Goal: Complete Application Form: Complete application form

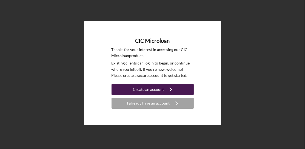
click at [151, 90] on div "Create an account" at bounding box center [148, 89] width 31 height 11
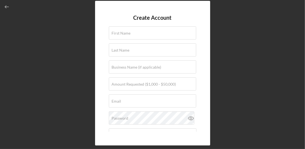
click at [229, 92] on div "Create Account First Name Last Name Business Name (if applicable) Amount Reques…" at bounding box center [152, 73] width 299 height 146
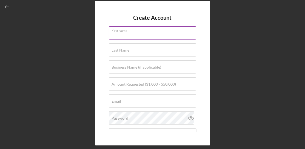
click at [130, 30] on div "First Name" at bounding box center [153, 33] width 88 height 14
type input "Qadir"
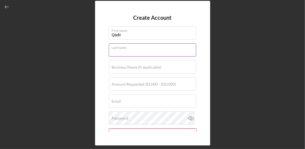
click at [138, 49] on div "Last Name Required" at bounding box center [153, 50] width 88 height 14
type input "[PERSON_NAME]"
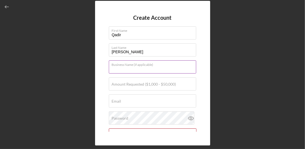
click at [164, 66] on div "Business Name (if applicable)" at bounding box center [153, 67] width 88 height 14
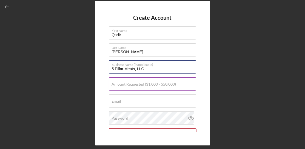
type input "5 Pillar Meats, LLC"
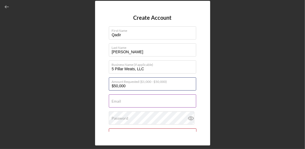
type input "$50,000"
click at [177, 103] on input "Email" at bounding box center [152, 100] width 87 height 13
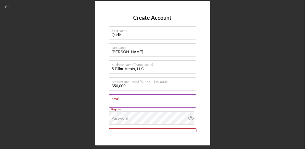
click at [191, 96] on div "Email Required" at bounding box center [153, 101] width 88 height 14
type input "[EMAIL_ADDRESS][DOMAIN_NAME]"
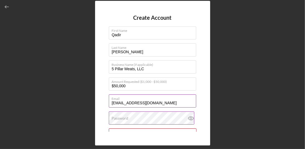
click at [129, 116] on div "Password" at bounding box center [153, 118] width 88 height 14
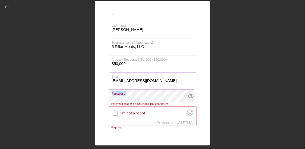
click at [110, 97] on div "Password Password cannot be more than 100 characters." at bounding box center [153, 96] width 88 height 14
click at [186, 97] on icon at bounding box center [191, 96] width 14 height 14
click at [149, 93] on label "Password" at bounding box center [154, 92] width 84 height 6
click at [155, 95] on label "Password" at bounding box center [154, 92] width 84 height 6
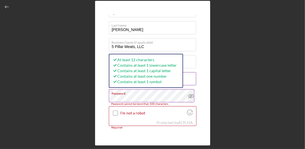
scroll to position [0, 2871]
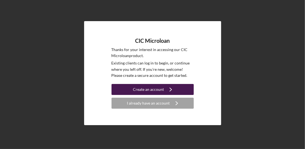
click at [152, 92] on div "Create an account" at bounding box center [148, 89] width 31 height 11
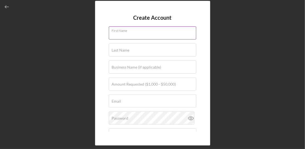
click at [139, 32] on div "First Name" at bounding box center [153, 33] width 88 height 14
type input "Qadir"
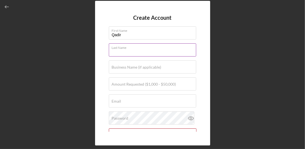
click at [140, 49] on div "Last Name Required" at bounding box center [153, 50] width 88 height 14
type input "[PERSON_NAME]"
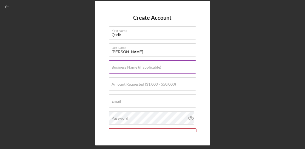
click at [147, 63] on div "Business Name (if applicable)" at bounding box center [153, 67] width 88 height 14
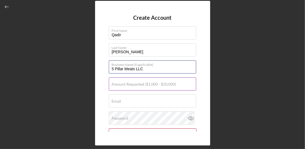
type input "5 Pillar Meats LLC"
click at [146, 85] on label "Amount Requested ($1,000 - $50,000)" at bounding box center [144, 84] width 64 height 4
click at [146, 85] on input "Amount Requested ($1,000 - $50,000)" at bounding box center [152, 83] width 87 height 13
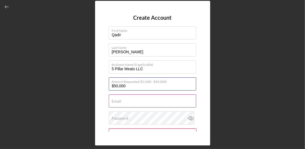
type input "$50,000"
click at [124, 102] on input "Email" at bounding box center [152, 100] width 87 height 13
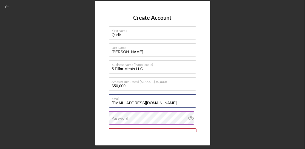
type input "[EMAIL_ADDRESS][DOMAIN_NAME]"
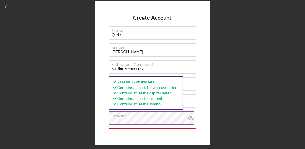
click at [190, 118] on icon at bounding box center [191, 118] width 2 height 2
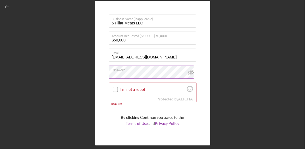
scroll to position [46, 0]
click at [116, 87] on input "I'm not a robot" at bounding box center [115, 89] width 5 height 5
checkbox input "true"
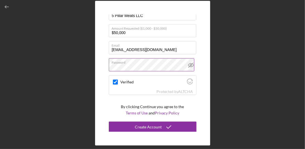
scroll to position [54, 0]
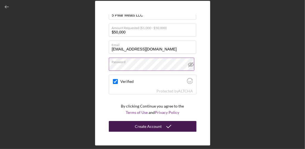
click at [147, 125] on div "Create Account" at bounding box center [148, 126] width 27 height 11
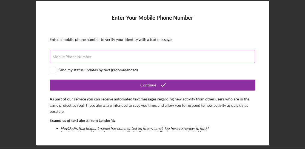
drag, startPoint x: 60, startPoint y: 56, endPoint x: 64, endPoint y: 57, distance: 3.9
click at [60, 56] on label "Mobile Phone Number" at bounding box center [72, 57] width 39 height 4
click at [60, 56] on input "Mobile Phone Number" at bounding box center [152, 56] width 205 height 13
type input "(434) 607-7988"
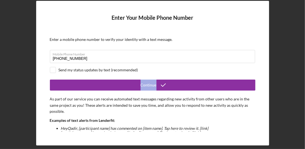
drag, startPoint x: 253, startPoint y: 72, endPoint x: 253, endPoint y: 91, distance: 19.2
click at [253, 90] on form "Enter Your Mobile Phone Number Enter a mobile phone number to verify your ident…" at bounding box center [152, 73] width 205 height 117
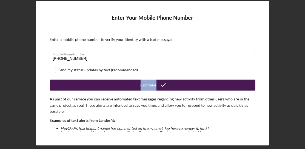
click at [148, 84] on div "Continue" at bounding box center [149, 84] width 16 height 11
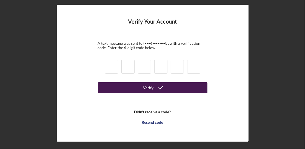
click at [149, 87] on div "Verify" at bounding box center [148, 87] width 10 height 11
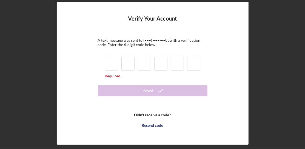
click at [134, 64] on input at bounding box center [127, 64] width 13 height 14
click at [109, 62] on input at bounding box center [111, 64] width 13 height 14
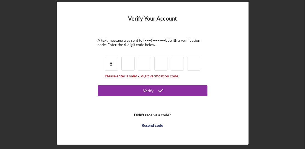
type input "6"
type input "0"
type input "3"
type input "4"
type input "0"
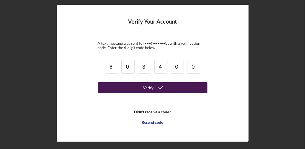
type input "0"
click at [155, 89] on icon "submit" at bounding box center [161, 88] width 14 height 14
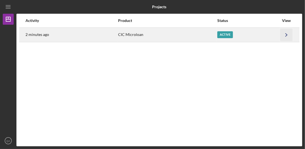
click at [287, 35] on polyline "button" at bounding box center [286, 34] width 2 height 3
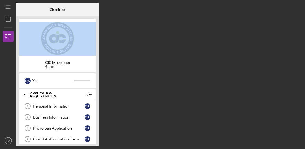
drag, startPoint x: 95, startPoint y: 12, endPoint x: 116, endPoint y: 18, distance: 21.4
click at [116, 18] on div "Checklist CIC Microloan $50K Q A You Icon/Expander APPLICATION REQUIREMENTS 0 /…" at bounding box center [159, 74] width 286 height 143
click at [8, 7] on line "button" at bounding box center [8, 7] width 4 height 0
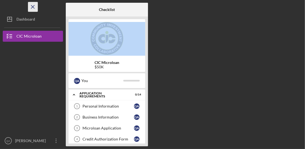
click at [34, 6] on icon "Icon/Menu Close" at bounding box center [33, 7] width 12 height 12
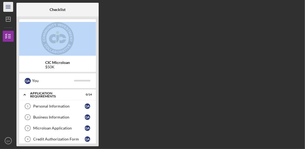
click at [7, 7] on line "button" at bounding box center [8, 7] width 4 height 0
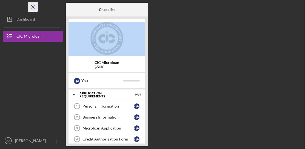
click at [34, 7] on icon "Icon/Menu Close" at bounding box center [33, 7] width 12 height 12
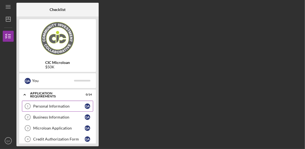
click at [70, 104] on div "Personal Information" at bounding box center [59, 106] width 52 height 4
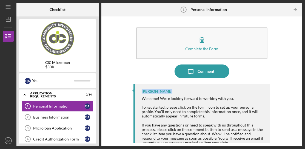
drag, startPoint x: 297, startPoint y: 70, endPoint x: 297, endPoint y: 83, distance: 13.2
click at [297, 83] on div "Complete the Form Form Icon/Message Comment [PERSON_NAME] Welcome! We're lookin…" at bounding box center [201, 81] width 195 height 124
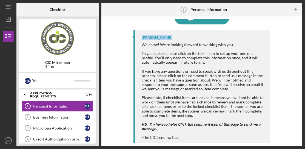
scroll to position [56, 0]
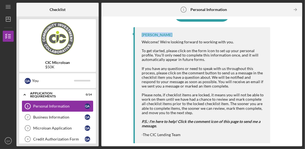
click at [64, 104] on div "Personal Information" at bounding box center [59, 106] width 52 height 4
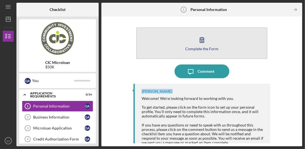
click at [200, 41] on icon "button" at bounding box center [202, 39] width 4 height 5
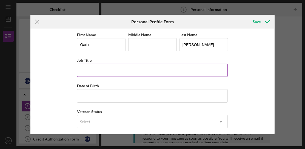
click at [96, 69] on input "Job Title" at bounding box center [152, 70] width 151 height 13
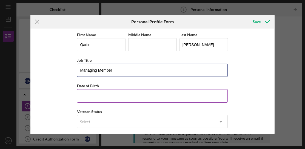
type input "Managing Member"
click at [86, 96] on input "Date of Birth" at bounding box center [152, 95] width 151 height 13
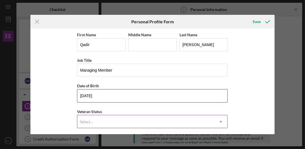
type input "[DATE]"
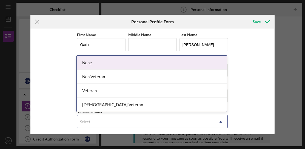
click at [222, 121] on icon "Icon/Dropdown Arrow" at bounding box center [220, 121] width 13 height 13
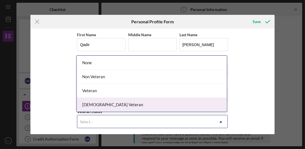
click at [96, 103] on div "[DEMOGRAPHIC_DATA] Veteran" at bounding box center [152, 105] width 150 height 14
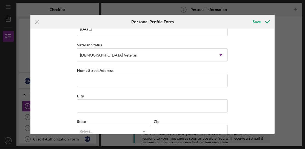
scroll to position [71, 0]
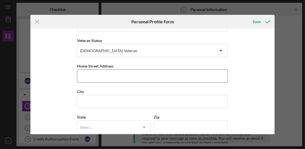
click at [115, 75] on input "Home Street Address" at bounding box center [152, 75] width 151 height 13
type input "[STREET_ADDRESS]"
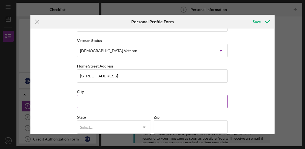
click at [94, 103] on input "City" at bounding box center [152, 101] width 151 height 13
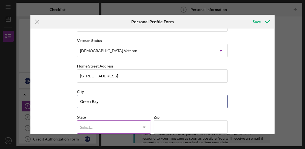
type input "Green Bay"
click at [143, 126] on use at bounding box center [144, 127] width 3 height 2
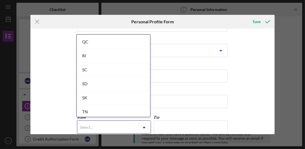
scroll to position [871, 0]
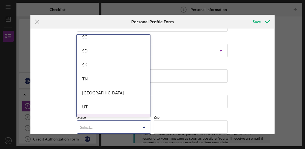
click at [100, 114] on div "VA" at bounding box center [113, 121] width 73 height 14
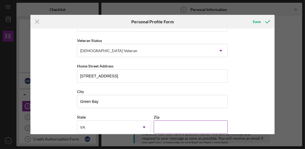
click at [156, 124] on input "Zip" at bounding box center [191, 126] width 74 height 13
type input "23942"
drag, startPoint x: 272, startPoint y: 90, endPoint x: 272, endPoint y: 101, distance: 11.0
click at [272, 101] on div "First Name [PERSON_NAME] Middle Name Last Name [PERSON_NAME] Job Title Managing…" at bounding box center [152, 80] width 244 height 105
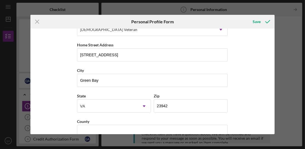
scroll to position [102, 0]
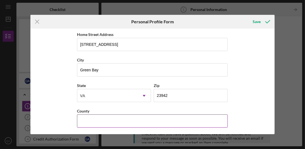
click at [84, 119] on input "County" at bounding box center [152, 120] width 151 height 13
type input "[PERSON_NAME]"
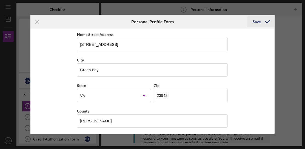
click at [257, 22] on div "Save" at bounding box center [257, 21] width 8 height 11
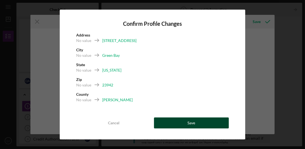
click at [192, 123] on div "Save" at bounding box center [191, 122] width 8 height 11
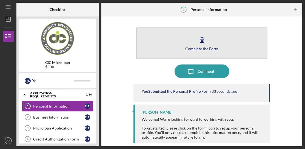
click at [201, 40] on icon "button" at bounding box center [202, 40] width 14 height 14
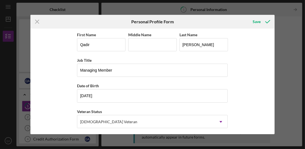
drag, startPoint x: 274, startPoint y: 80, endPoint x: 275, endPoint y: 86, distance: 5.8
click at [275, 86] on div "Icon/Menu Close Personal Profile Form Save First Name [PERSON_NAME] Middle Name…" at bounding box center [152, 74] width 305 height 149
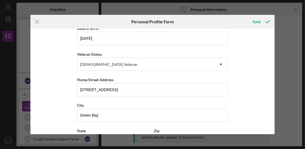
scroll to position [56, 0]
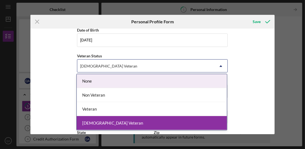
click at [221, 65] on use at bounding box center [221, 66] width 3 height 2
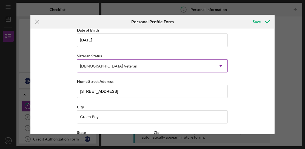
click at [221, 66] on icon "Icon/Dropdown Arrow" at bounding box center [220, 65] width 13 height 13
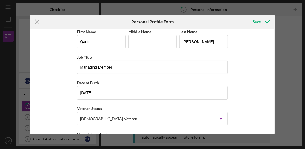
scroll to position [0, 0]
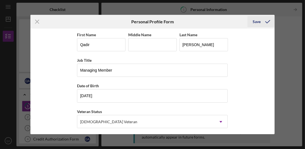
click at [255, 22] on div "Save" at bounding box center [257, 21] width 8 height 11
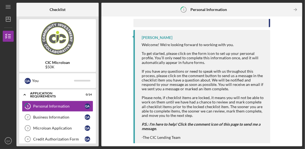
scroll to position [77, 0]
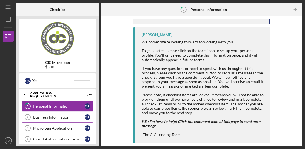
click at [53, 116] on div "Business Information" at bounding box center [59, 117] width 52 height 4
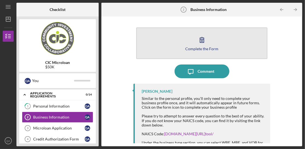
click at [202, 41] on icon "button" at bounding box center [202, 39] width 4 height 5
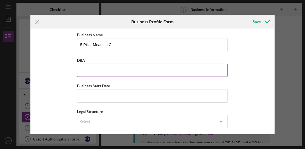
click at [100, 68] on input "DBA" at bounding box center [152, 70] width 151 height 13
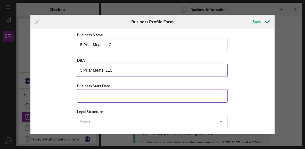
type input "5 Pillar Meats, LLC"
click at [91, 95] on input "Business Start Date" at bounding box center [152, 95] width 151 height 13
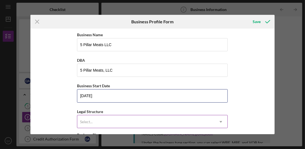
type input "[DATE]"
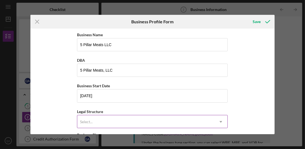
click at [221, 122] on icon "Icon/Dropdown Arrow" at bounding box center [220, 121] width 13 height 13
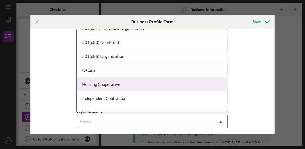
scroll to position [33, 0]
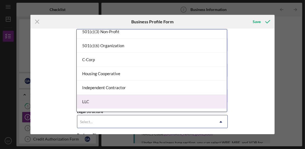
click at [184, 105] on div "LLC" at bounding box center [152, 102] width 150 height 14
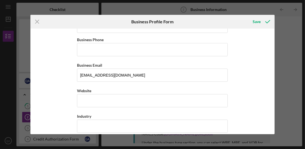
scroll to position [97, 0]
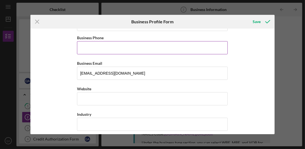
click at [125, 46] on input "Business Phone" at bounding box center [152, 47] width 151 height 13
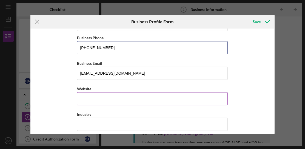
type input "[PHONE_NUMBER]"
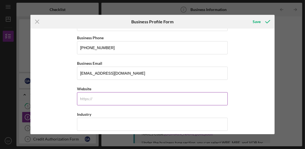
click at [107, 95] on input "Website" at bounding box center [152, 98] width 151 height 13
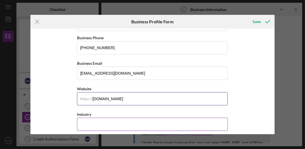
type input "[DOMAIN_NAME]"
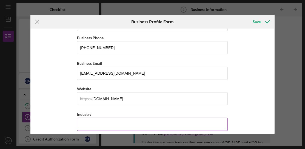
click at [115, 120] on input "Industry" at bounding box center [152, 124] width 151 height 13
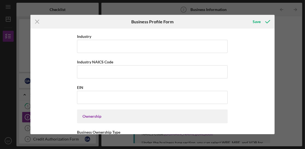
scroll to position [181, 0]
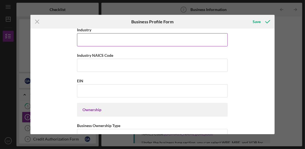
click at [96, 40] on input "Industry" at bounding box center [152, 39] width 151 height 13
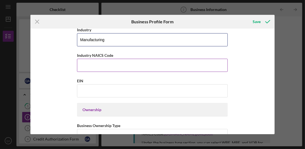
type input "Manufacturing"
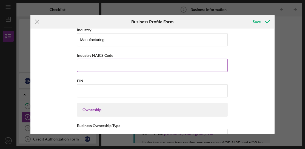
click at [90, 64] on input "Industry NAICS Code" at bounding box center [152, 65] width 151 height 13
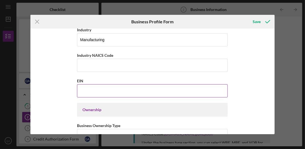
click at [100, 86] on input "EIN" at bounding box center [152, 90] width 151 height 13
type input "[US_EMPLOYER_IDENTIFICATION_NUMBER]"
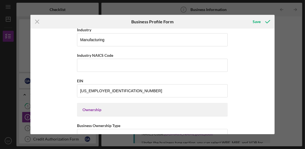
click at [109, 109] on div "Ownership" at bounding box center [152, 109] width 140 height 4
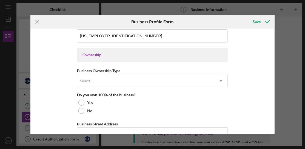
scroll to position [237, 0]
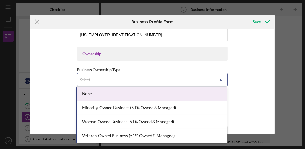
click at [220, 79] on use at bounding box center [221, 80] width 3 height 2
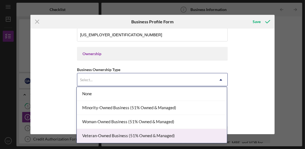
click at [170, 133] on div "Veteran-Owned Business (51% Owned & Managed)" at bounding box center [152, 136] width 150 height 14
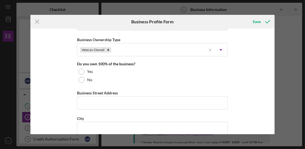
scroll to position [270, 0]
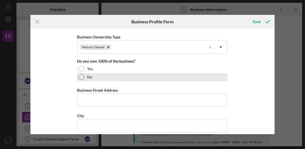
click at [80, 75] on div at bounding box center [81, 77] width 6 height 6
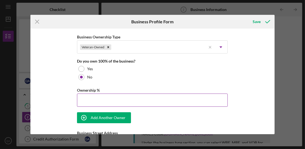
click at [95, 93] on input "Ownership %" at bounding box center [152, 99] width 151 height 13
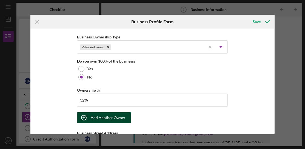
type input "52.00%"
click at [96, 114] on div "Add Another Owner" at bounding box center [108, 117] width 35 height 11
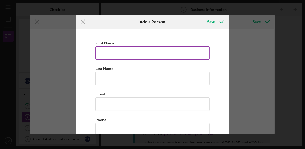
click at [99, 51] on input "First Name" at bounding box center [152, 52] width 114 height 13
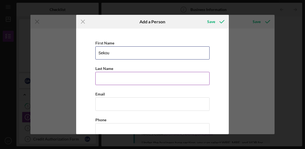
type input "Sekou"
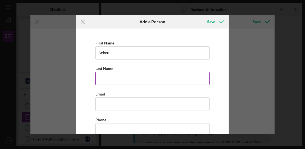
click at [100, 76] on input "Last Name" at bounding box center [152, 78] width 114 height 13
type input "[PERSON_NAME]"
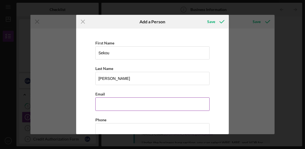
click at [99, 105] on input "Business Email" at bounding box center [152, 103] width 114 height 13
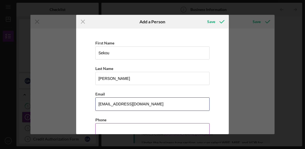
type input "[EMAIL_ADDRESS][DOMAIN_NAME]"
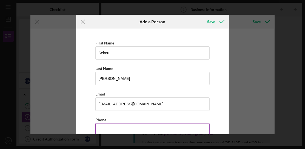
click at [104, 127] on input "Business Phone" at bounding box center [152, 129] width 114 height 13
type input "[PHONE_NUMBER]"
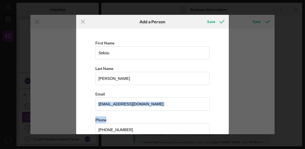
drag, startPoint x: 229, startPoint y: 101, endPoint x: 230, endPoint y: 118, distance: 17.5
click at [230, 118] on div "Icon/Menu Close Add a Person Save First Name [PERSON_NAME] Last Name [PERSON_NA…" at bounding box center [152, 74] width 305 height 149
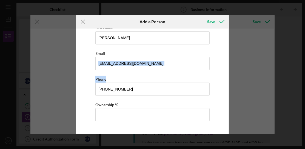
scroll to position [43, 0]
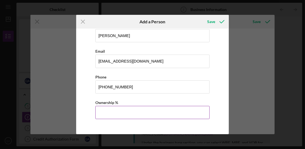
click at [150, 111] on input "Ownership %" at bounding box center [152, 112] width 114 height 13
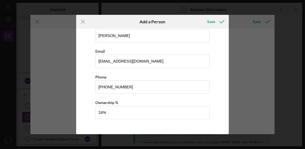
type input "24.00%"
drag, startPoint x: 273, startPoint y: 84, endPoint x: 274, endPoint y: 90, distance: 5.8
click at [274, 90] on div "Icon/Menu Close Add a Person Save First Name [PERSON_NAME] Last Name [PERSON_NA…" at bounding box center [152, 74] width 305 height 149
click at [215, 113] on div "First Name [PERSON_NAME] Last Name [PERSON_NAME] Email [EMAIL_ADDRESS][DOMAIN_N…" at bounding box center [152, 60] width 147 height 144
click at [213, 21] on div "Save" at bounding box center [211, 21] width 8 height 11
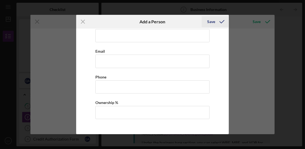
scroll to position [339, 0]
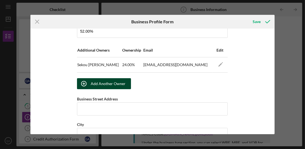
click at [99, 81] on div "Add Another Owner" at bounding box center [108, 83] width 35 height 11
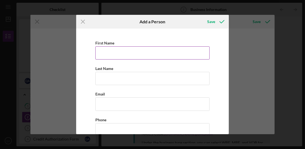
click at [112, 53] on input "First Name" at bounding box center [152, 52] width 114 height 13
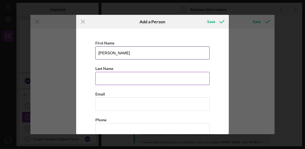
type input "[PERSON_NAME]"
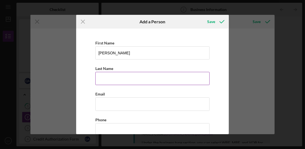
click at [102, 74] on input "Last Name" at bounding box center [152, 78] width 114 height 13
type input "[PERSON_NAME]"
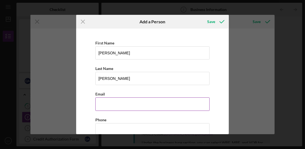
click at [107, 104] on input "Business Email" at bounding box center [152, 103] width 114 height 13
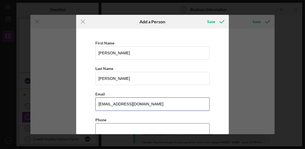
type input "[EMAIL_ADDRESS][DOMAIN_NAME]"
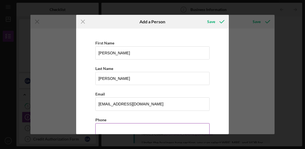
click at [105, 127] on input "Business Phone" at bounding box center [152, 129] width 114 height 13
type input "[PHONE_NUMBER]"
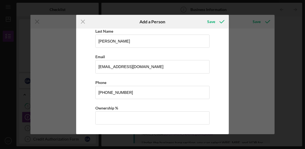
scroll to position [43, 0]
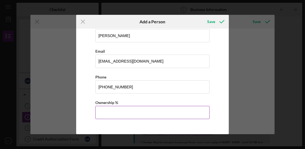
click at [119, 111] on input "Ownership %" at bounding box center [152, 112] width 114 height 13
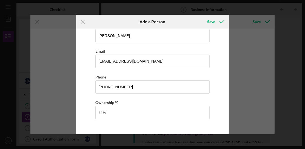
type input "24.00%"
drag, startPoint x: 229, startPoint y: 72, endPoint x: 230, endPoint y: 64, distance: 8.1
click at [230, 64] on div "Icon/Menu Close Add a Person Save First Name [PERSON_NAME] Last Name [PERSON_NA…" at bounding box center [152, 74] width 305 height 149
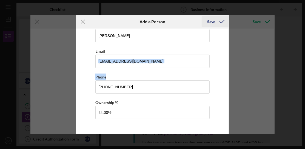
click at [211, 22] on div "Save" at bounding box center [211, 21] width 8 height 11
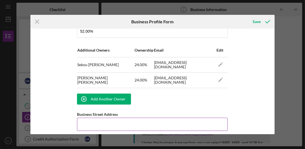
click at [96, 121] on input "Business Street Address" at bounding box center [152, 124] width 151 height 13
click at [96, 122] on input "[STREET_ADDRESS]" at bounding box center [152, 124] width 151 height 13
type input "[STREET_ADDRESS]"
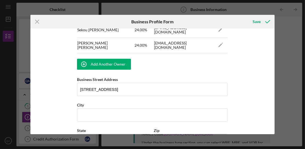
scroll to position [376, 0]
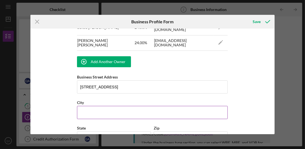
click at [109, 110] on input "City" at bounding box center [152, 112] width 151 height 13
type input "[GEOGRAPHIC_DATA]"
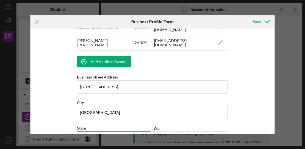
scroll to position [379, 0]
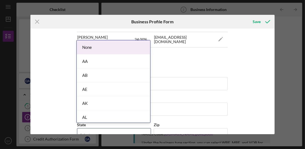
click at [96, 129] on div "Select..." at bounding box center [107, 135] width 60 height 13
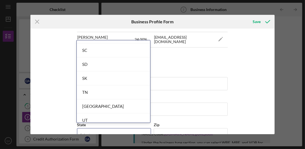
scroll to position [889, 0]
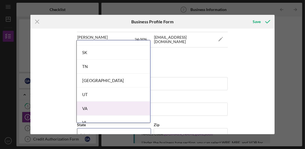
click at [122, 106] on div "VA" at bounding box center [113, 108] width 73 height 14
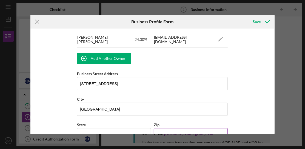
click at [156, 128] on input "Zip" at bounding box center [191, 134] width 74 height 13
type input "23901"
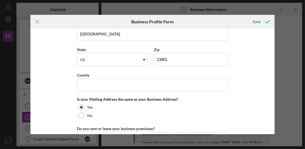
scroll to position [455, 0]
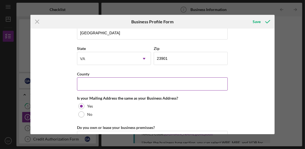
click at [104, 78] on input "County" at bounding box center [152, 83] width 151 height 13
type input "[PERSON_NAME]"
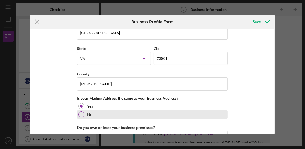
click at [80, 112] on div at bounding box center [81, 114] width 6 height 6
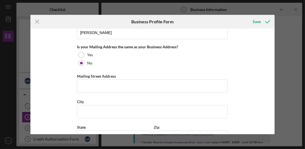
scroll to position [507, 0]
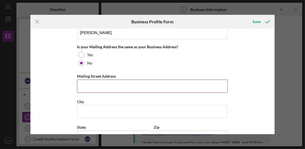
click at [115, 83] on input "Mailing Street Address" at bounding box center [152, 85] width 151 height 13
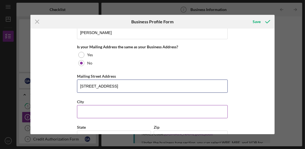
type input "[STREET_ADDRESS]"
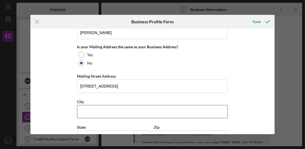
click at [98, 106] on input "City" at bounding box center [152, 111] width 151 height 13
type input "Green Bay"
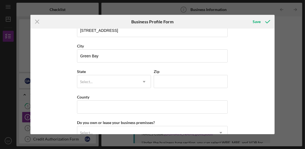
scroll to position [566, 0]
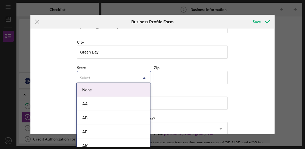
click at [144, 77] on use at bounding box center [144, 78] width 3 height 2
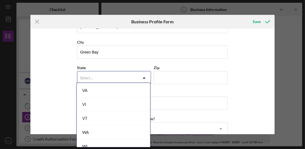
scroll to position [939, 0]
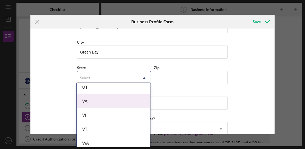
click at [119, 95] on div "VA" at bounding box center [113, 101] width 73 height 14
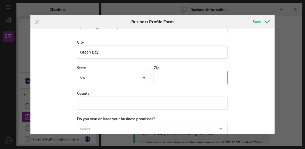
click at [161, 73] on input "Zip" at bounding box center [191, 77] width 74 height 13
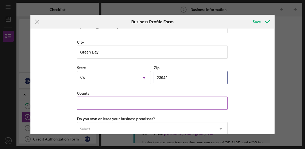
type input "23942"
click at [107, 100] on input "County" at bounding box center [152, 102] width 151 height 13
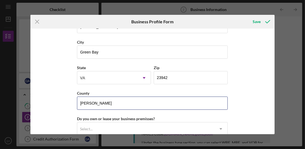
type input "[PERSON_NAME]"
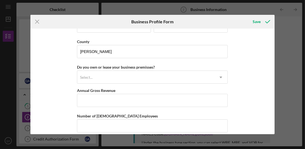
scroll to position [619, 0]
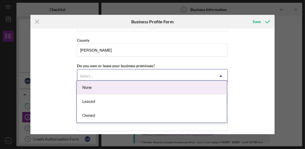
click at [221, 72] on icon "Icon/Dropdown Arrow" at bounding box center [220, 75] width 13 height 13
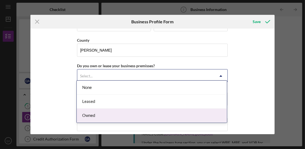
click at [186, 112] on div "Owned" at bounding box center [152, 116] width 150 height 14
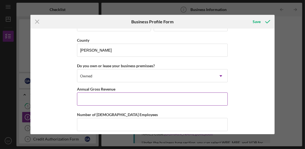
click at [175, 92] on input "Annual Gross Revenue" at bounding box center [152, 98] width 151 height 13
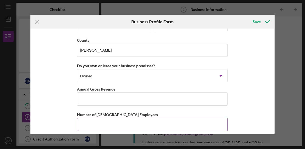
click at [126, 119] on input "Number of [DEMOGRAPHIC_DATA] Employees" at bounding box center [152, 124] width 151 height 13
type input "3"
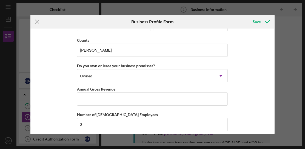
scroll to position [645, 0]
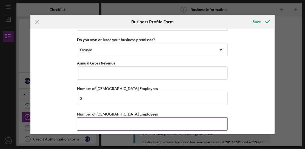
click at [135, 119] on input "Number of [DEMOGRAPHIC_DATA] Employees" at bounding box center [152, 123] width 151 height 13
drag, startPoint x: 299, startPoint y: 104, endPoint x: 300, endPoint y: 110, distance: 6.1
click at [300, 110] on div "Icon/Menu Close Business Profile Form Save Business Name 5 Pillar Meats LLC DBA…" at bounding box center [152, 74] width 305 height 149
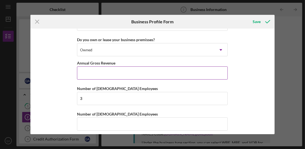
click at [118, 68] on input "Annual Gross Revenue" at bounding box center [152, 72] width 151 height 13
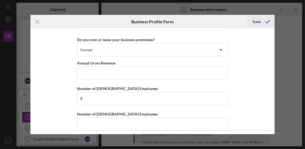
click at [257, 23] on div "Save" at bounding box center [257, 21] width 8 height 11
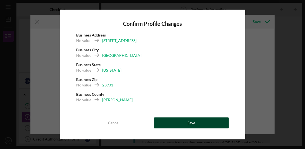
click at [195, 120] on div "Save" at bounding box center [191, 122] width 8 height 11
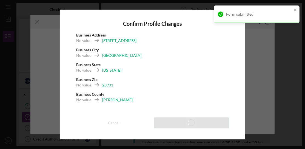
type input "52.00%"
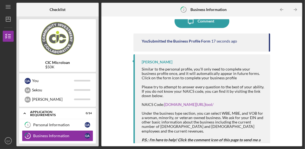
scroll to position [51, 0]
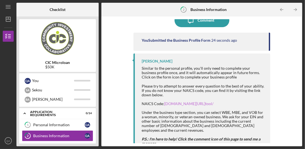
click at [192, 103] on link "[DOMAIN_NAME][URL] tool/" at bounding box center [188, 103] width 49 height 5
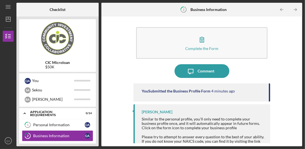
scroll to position [0, 0]
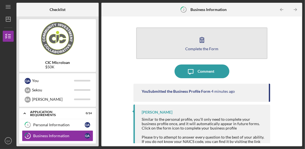
click at [208, 47] on div "Complete the Form" at bounding box center [201, 49] width 33 height 4
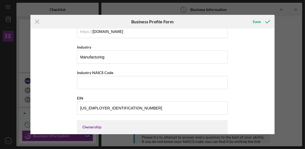
scroll to position [167, 0]
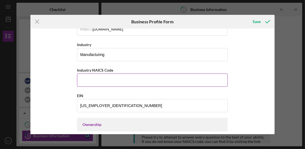
click at [222, 77] on input "Industry NAICS Code" at bounding box center [152, 79] width 151 height 13
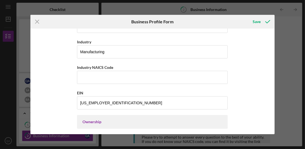
scroll to position [174, 0]
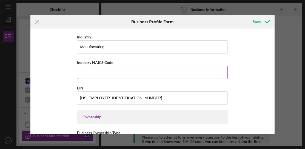
click at [126, 72] on input "Industry NAICS Code" at bounding box center [152, 72] width 151 height 13
type input "311612"
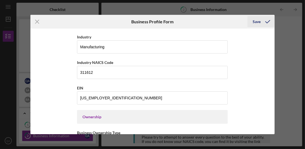
click at [258, 21] on div "Save" at bounding box center [257, 21] width 8 height 11
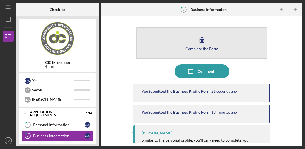
click at [203, 39] on icon "button" at bounding box center [202, 40] width 14 height 14
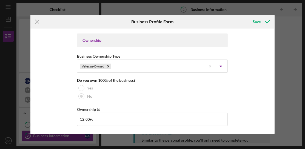
scroll to position [252, 0]
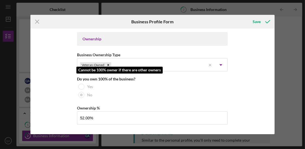
click at [81, 93] on div at bounding box center [81, 94] width 3 height 3
click at [200, 79] on div "Do you own 100% of the business?" at bounding box center [152, 79] width 151 height 4
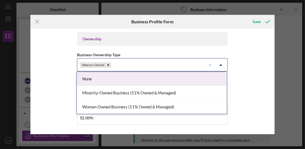
click at [221, 64] on use at bounding box center [221, 65] width 3 height 2
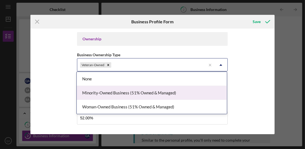
click at [181, 88] on div "Minority-Owned Business (51% Owned & Managed)" at bounding box center [152, 93] width 150 height 14
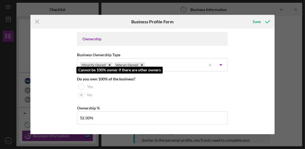
click at [80, 93] on div at bounding box center [81, 94] width 3 height 3
click at [168, 83] on div "Yes" at bounding box center [152, 86] width 151 height 8
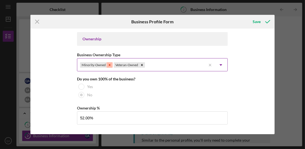
click at [108, 63] on icon "Remove Minority-Owned" at bounding box center [110, 65] width 4 height 4
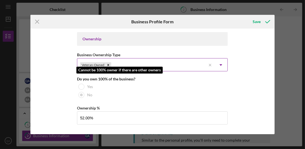
click at [80, 93] on div at bounding box center [81, 94] width 3 height 3
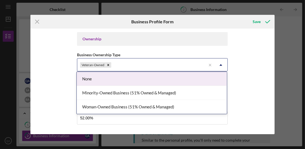
click at [220, 62] on icon "Icon/Dropdown Arrow" at bounding box center [220, 64] width 13 height 13
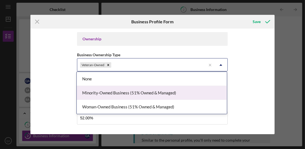
click at [167, 90] on div "Minority-Owned Business (51% Owned & Managed)" at bounding box center [152, 93] width 150 height 14
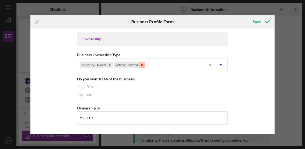
click at [141, 63] on icon "Remove Veteran-Owned" at bounding box center [142, 65] width 4 height 4
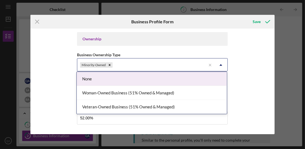
click at [222, 62] on icon "Icon/Dropdown Arrow" at bounding box center [220, 64] width 13 height 13
click at [110, 63] on icon "Remove Minority-Owned" at bounding box center [110, 65] width 4 height 4
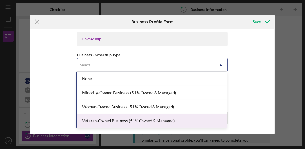
click at [125, 118] on div "Veteran-Owned Business (51% Owned & Managed)" at bounding box center [152, 121] width 150 height 14
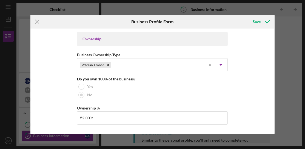
drag, startPoint x: 273, startPoint y: 67, endPoint x: 273, endPoint y: 62, distance: 4.9
click at [273, 62] on div "Business Name 5 Pillar Meats LLC DBA 5 Pillar Meats, LLC Business Start Date [D…" at bounding box center [152, 80] width 244 height 105
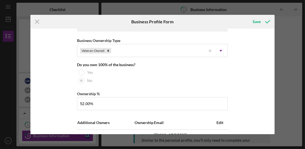
scroll to position [267, 0]
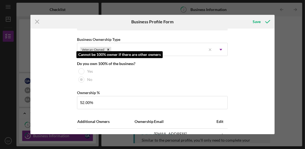
drag, startPoint x: 82, startPoint y: 80, endPoint x: 104, endPoint y: 82, distance: 21.8
click at [83, 80] on div "No" at bounding box center [152, 79] width 151 height 8
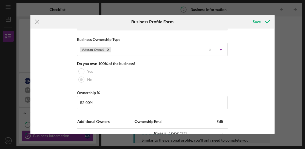
click at [271, 77] on div "Business Name 5 Pillar Meats LLC DBA 5 Pillar Meats, LLC Business Start Date [D…" at bounding box center [152, 80] width 244 height 105
drag, startPoint x: 273, startPoint y: 73, endPoint x: 273, endPoint y: 80, distance: 6.9
click at [273, 80] on div "Business Name 5 Pillar Meats LLC DBA 5 Pillar Meats, LLC Business Start Date [D…" at bounding box center [152, 80] width 244 height 105
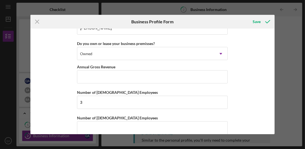
scroll to position [645, 0]
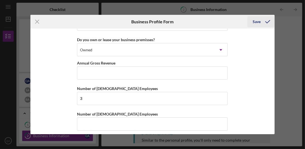
click at [256, 22] on div "Save" at bounding box center [257, 21] width 8 height 11
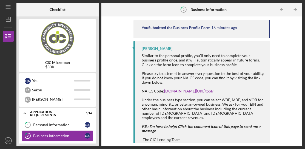
scroll to position [106, 0]
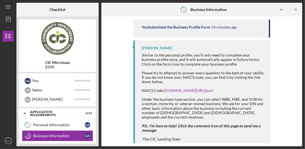
drag, startPoint x: 299, startPoint y: 96, endPoint x: 294, endPoint y: 76, distance: 21.3
click at [294, 73] on div "Complete the Form Form Icon/Message Comment You Submitted the Business Profile …" at bounding box center [201, 81] width 201 height 130
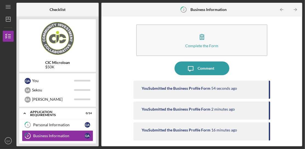
scroll to position [0, 0]
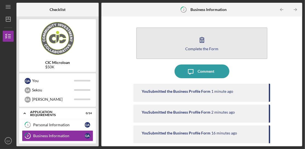
click at [193, 46] on button "Complete the Form Form" at bounding box center [201, 43] width 131 height 32
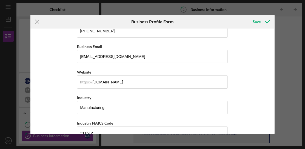
scroll to position [115, 0]
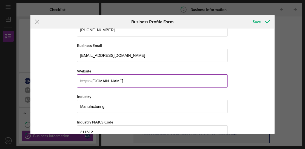
click at [82, 79] on div "https://" at bounding box center [86, 81] width 12 height 4
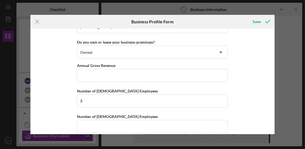
scroll to position [645, 0]
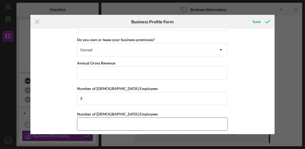
click at [90, 118] on input "Number of [DEMOGRAPHIC_DATA] Employees" at bounding box center [152, 123] width 151 height 13
type input "0"
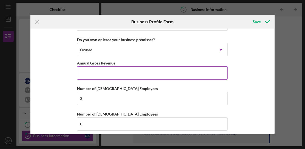
click at [87, 69] on input "Annual Gross Revenue" at bounding box center [152, 72] width 151 height 13
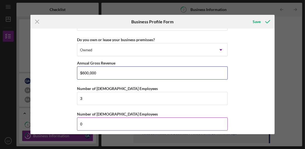
type input "$600,000"
drag, startPoint x: 82, startPoint y: 119, endPoint x: 88, endPoint y: 118, distance: 6.9
click at [86, 118] on input "0" at bounding box center [152, 123] width 151 height 13
type input "0"
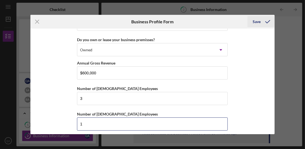
type input "1"
click at [258, 21] on div "Save" at bounding box center [257, 21] width 8 height 11
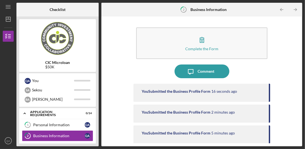
drag, startPoint x: 298, startPoint y: 37, endPoint x: 297, endPoint y: 46, distance: 8.8
click at [297, 46] on div "Complete the Form Form Icon/Message Comment You Submitted the Business Profile …" at bounding box center [201, 81] width 195 height 124
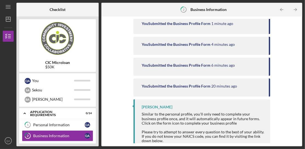
scroll to position [68, 0]
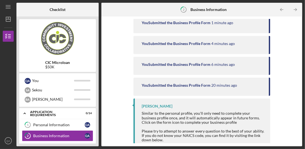
drag, startPoint x: 296, startPoint y: 97, endPoint x: 296, endPoint y: 107, distance: 9.3
click at [296, 107] on div "Complete the Form Form Icon/Message Comment You Submitted the Business Profile …" at bounding box center [201, 81] width 195 height 124
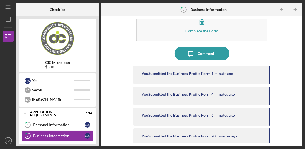
scroll to position [0, 0]
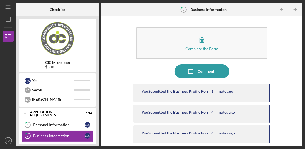
click at [57, 141] on link "Microloan Application 3 Microloan Application Q A" at bounding box center [57, 146] width 71 height 11
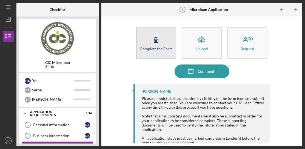
click at [155, 39] on icon "button" at bounding box center [156, 40] width 14 height 14
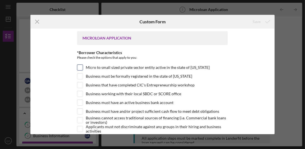
click at [80, 67] on input "Micro to small sized private sector entity active in the state of [US_STATE]" at bounding box center [79, 67] width 5 height 5
checkbox input "true"
click at [79, 74] on input "Business must be formally registered in the state of [US_STATE]" at bounding box center [79, 75] width 5 height 5
checkbox input "true"
click at [79, 92] on input "Business working with their local SBDC or SCORE office" at bounding box center [79, 93] width 5 height 5
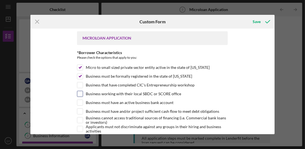
checkbox input "true"
click at [80, 101] on input "Business must have an active business bank account" at bounding box center [79, 102] width 5 height 5
checkbox input "true"
click at [77, 111] on input "Business must have and/or project sufficient cash flow to meet debt obligations" at bounding box center [79, 111] width 5 height 5
checkbox input "true"
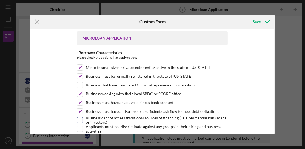
click at [79, 117] on input "Business cannot access traditional sources of financing (i.e. Commercial bank l…" at bounding box center [79, 119] width 5 height 5
checkbox input "true"
click at [81, 128] on input "Applicants must not discriminate against any groups in their hiring and busines…" at bounding box center [79, 128] width 5 height 5
checkbox input "true"
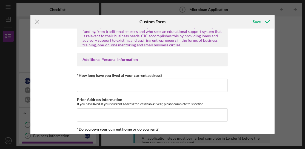
scroll to position [164, 0]
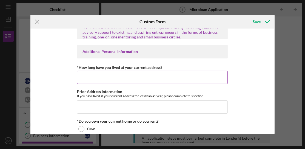
click at [133, 75] on input "*How long have you lived at your current address?" at bounding box center [152, 77] width 151 height 13
type input "40 years"
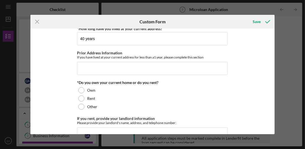
scroll to position [192, 0]
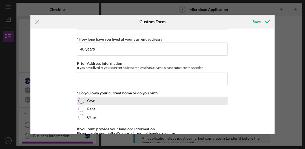
click at [81, 98] on div at bounding box center [81, 101] width 6 height 6
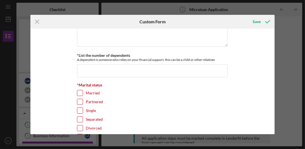
scroll to position [317, 0]
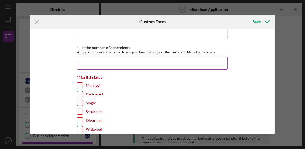
click at [102, 60] on input "*List the number of dependents" at bounding box center [152, 62] width 151 height 13
type input "0"
click at [78, 82] on input "Married" at bounding box center [79, 84] width 5 height 5
checkbox input "true"
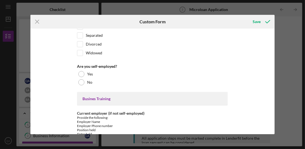
scroll to position [404, 0]
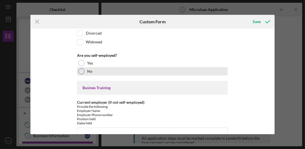
click at [80, 68] on div at bounding box center [81, 71] width 6 height 6
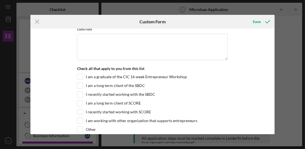
scroll to position [493, 0]
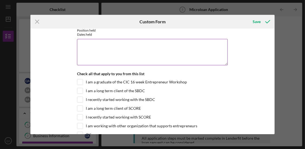
click at [106, 45] on textarea "Current employer (if not self-employed)" at bounding box center [152, 52] width 151 height 26
type textarea "Retired"
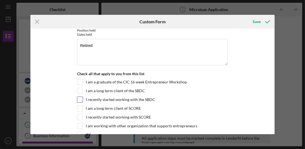
click at [79, 97] on input "I recently started working with the SBDC" at bounding box center [79, 99] width 5 height 5
checkbox input "true"
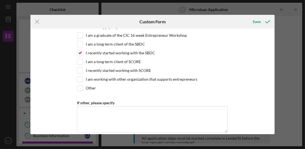
scroll to position [542, 0]
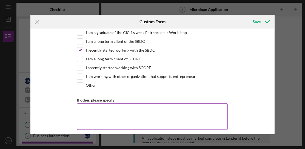
click at [88, 104] on textarea "If other, please specify" at bounding box center [152, 116] width 151 height 26
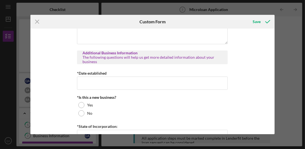
scroll to position [630, 0]
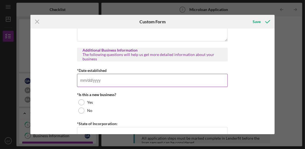
click at [119, 74] on input "*Date established" at bounding box center [152, 80] width 151 height 13
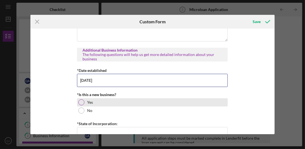
type input "[DATE]"
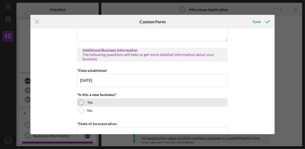
click at [82, 99] on div at bounding box center [81, 102] width 6 height 6
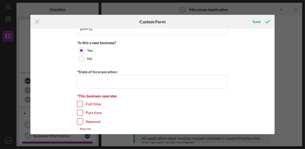
scroll to position [690, 0]
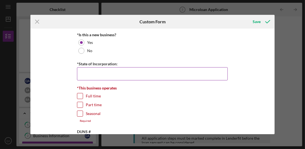
click at [132, 67] on input "*State of Incorporation:" at bounding box center [152, 73] width 151 height 13
type input "[US_STATE]"
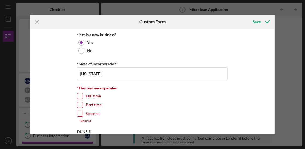
click at [79, 93] on input "Full time" at bounding box center [79, 95] width 5 height 5
checkbox input "true"
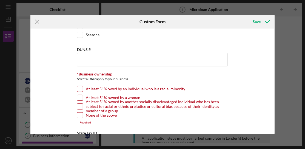
scroll to position [758, 0]
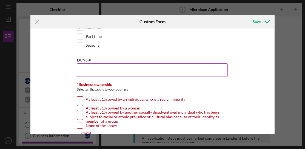
click at [114, 63] on input "DUNS #" at bounding box center [152, 69] width 151 height 13
drag, startPoint x: 276, startPoint y: 85, endPoint x: 276, endPoint y: 82, distance: 3.1
click at [276, 82] on div "Icon/Menu Close Custom Form Save MICROLOAN APPLICATION *Borrower Characteristic…" at bounding box center [152, 74] width 305 height 149
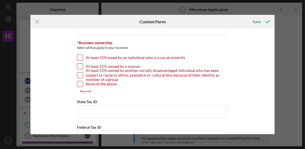
scroll to position [805, 0]
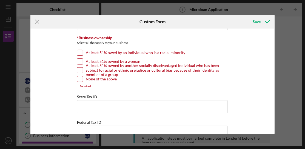
click at [79, 50] on input "At least 51% owed by an individual who is a racial minority" at bounding box center [79, 52] width 5 height 5
checkbox input "true"
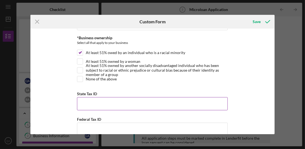
click at [110, 97] on input "State Tax ID" at bounding box center [152, 103] width 151 height 13
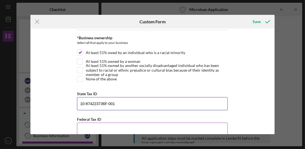
type input "10-874223736F-001"
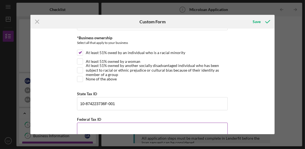
click at [94, 122] on input "Federal Tax ID" at bounding box center [152, 128] width 151 height 13
type input "[US_EMPLOYER_IDENTIFICATION_NUMBER]"
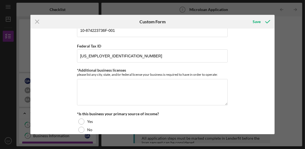
scroll to position [883, 0]
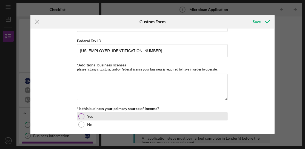
click at [79, 113] on div at bounding box center [81, 116] width 6 height 6
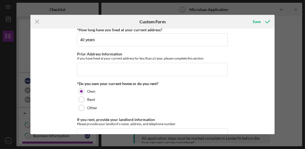
scroll to position [0, 0]
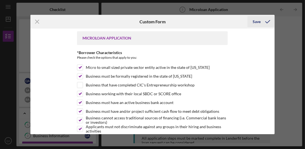
click at [265, 18] on icon "submit" at bounding box center [268, 22] width 14 height 14
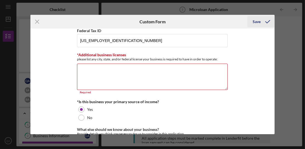
scroll to position [909, 0]
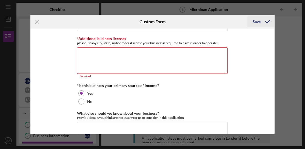
click at [267, 21] on icon "submit" at bounding box center [268, 22] width 14 height 14
click at [36, 20] on icon "Icon/Menu Close" at bounding box center [37, 22] width 14 height 14
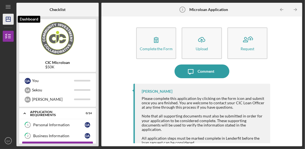
click at [8, 21] on icon "Icon/Dashboard" at bounding box center [8, 19] width 14 height 14
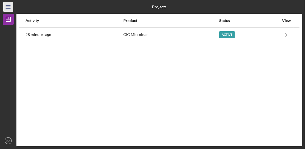
click at [12, 8] on icon "Icon/Menu" at bounding box center [8, 7] width 12 height 12
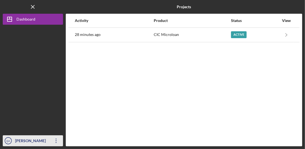
click at [56, 140] on icon "button" at bounding box center [56, 140] width 1 height 4
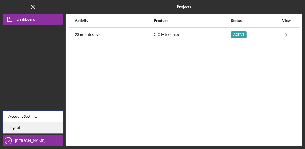
click at [13, 127] on link "Logout" at bounding box center [33, 127] width 60 height 11
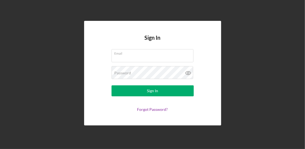
click at [228, 97] on div "Sign In Email Password Sign In Forgot Password?" at bounding box center [152, 73] width 299 height 146
